Goal: Information Seeking & Learning: Learn about a topic

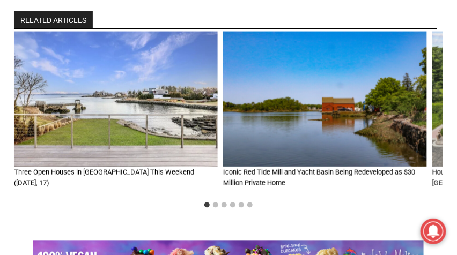
scroll to position [4950, 0]
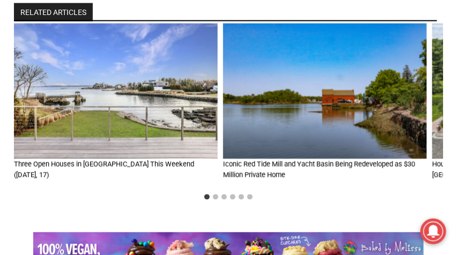
click at [119, 133] on img "1 of 6" at bounding box center [116, 92] width 204 height 136
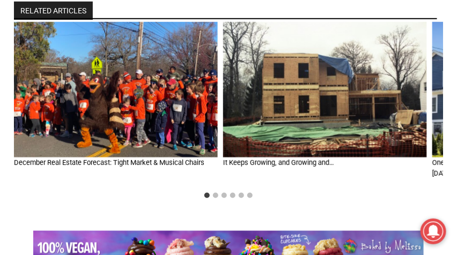
scroll to position [2014, 0]
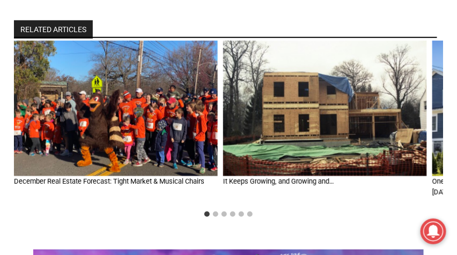
click at [345, 109] on img "2 of 6" at bounding box center [325, 109] width 204 height 136
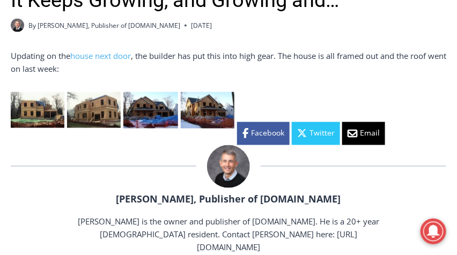
scroll to position [334, 0]
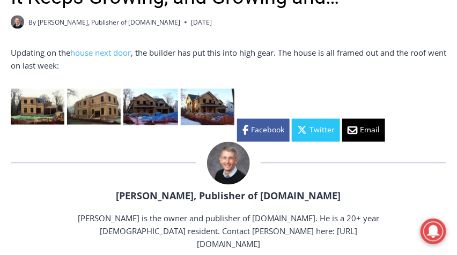
click at [38, 106] on img at bounding box center [38, 107] width 54 height 36
click at [106, 107] on img at bounding box center [94, 107] width 54 height 36
click at [151, 112] on img at bounding box center [150, 107] width 55 height 36
click at [205, 114] on img at bounding box center [208, 107] width 54 height 36
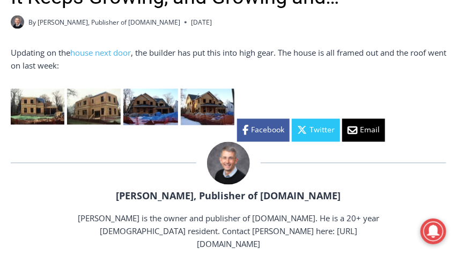
click at [205, 114] on img at bounding box center [208, 107] width 54 height 36
click at [252, 71] on p "Updating on the house next door , the builder has put this into high gear. The …" at bounding box center [229, 59] width 436 height 26
click at [219, 105] on img at bounding box center [208, 107] width 54 height 36
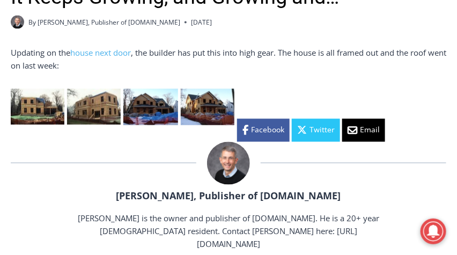
click at [218, 106] on img at bounding box center [208, 107] width 54 height 36
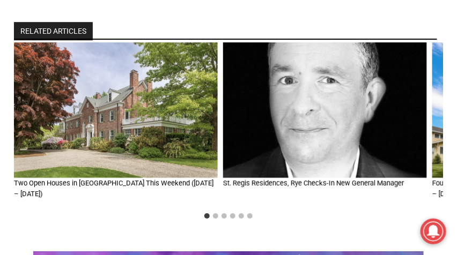
scroll to position [723, 0]
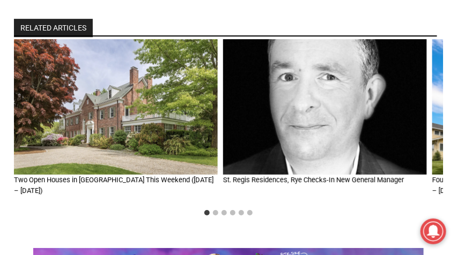
click at [345, 114] on img "2 of 6" at bounding box center [325, 107] width 204 height 136
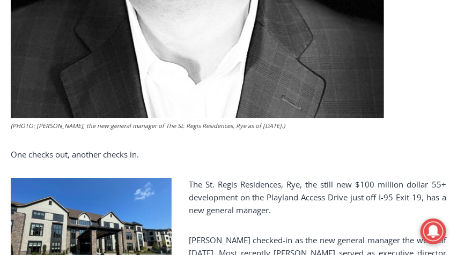
scroll to position [687, 0]
